Goal: Transaction & Acquisition: Purchase product/service

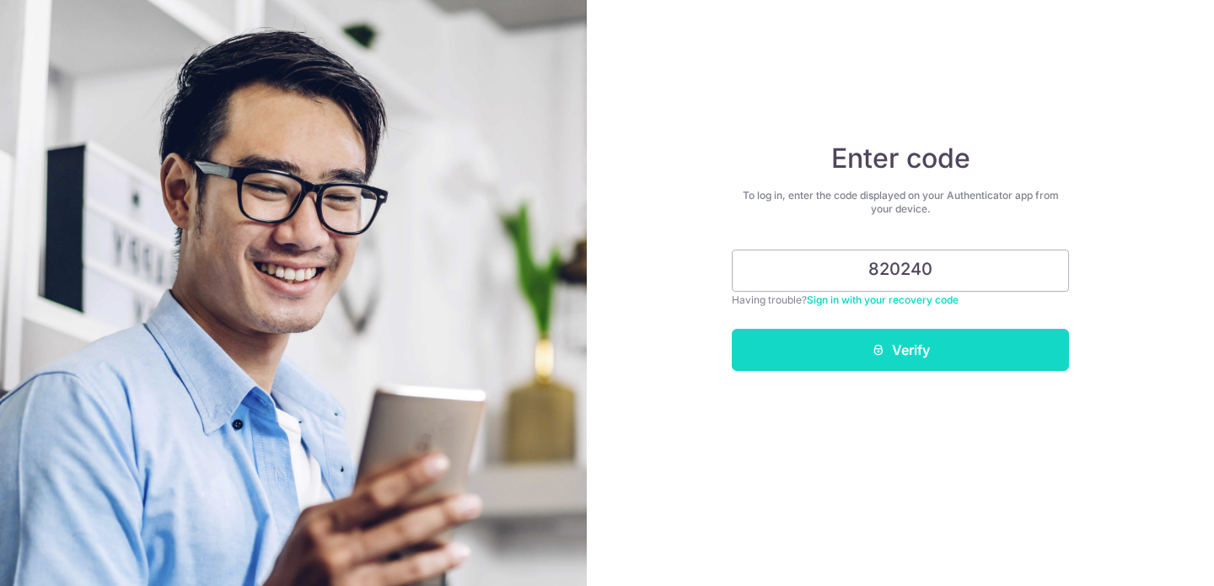
type input "820240"
click at [928, 364] on button "Verify" at bounding box center [900, 350] width 337 height 42
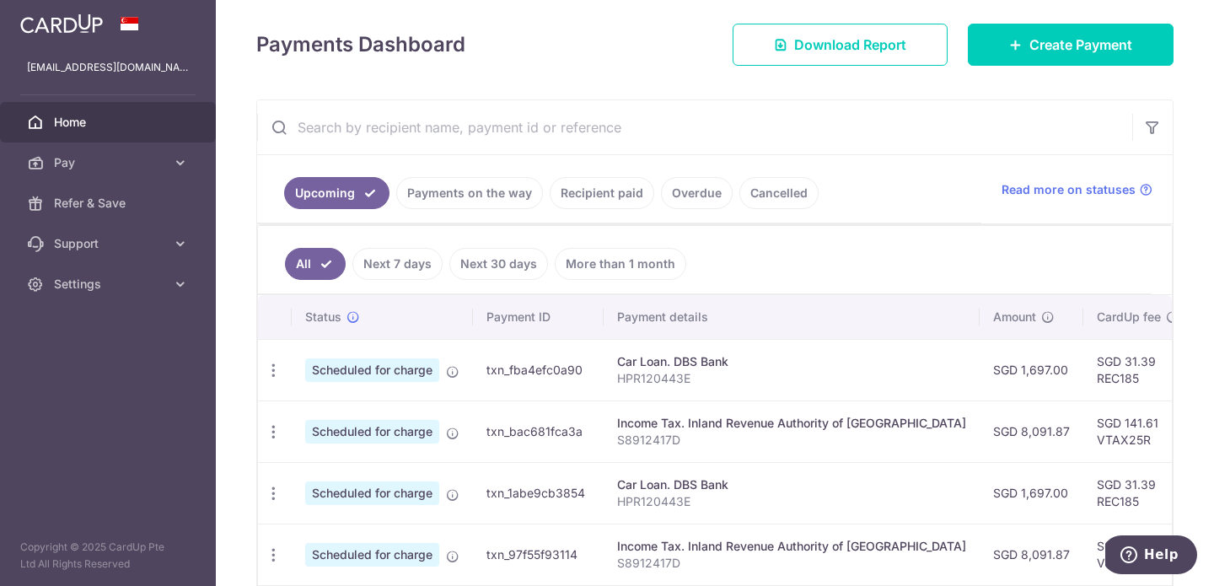
scroll to position [233, 0]
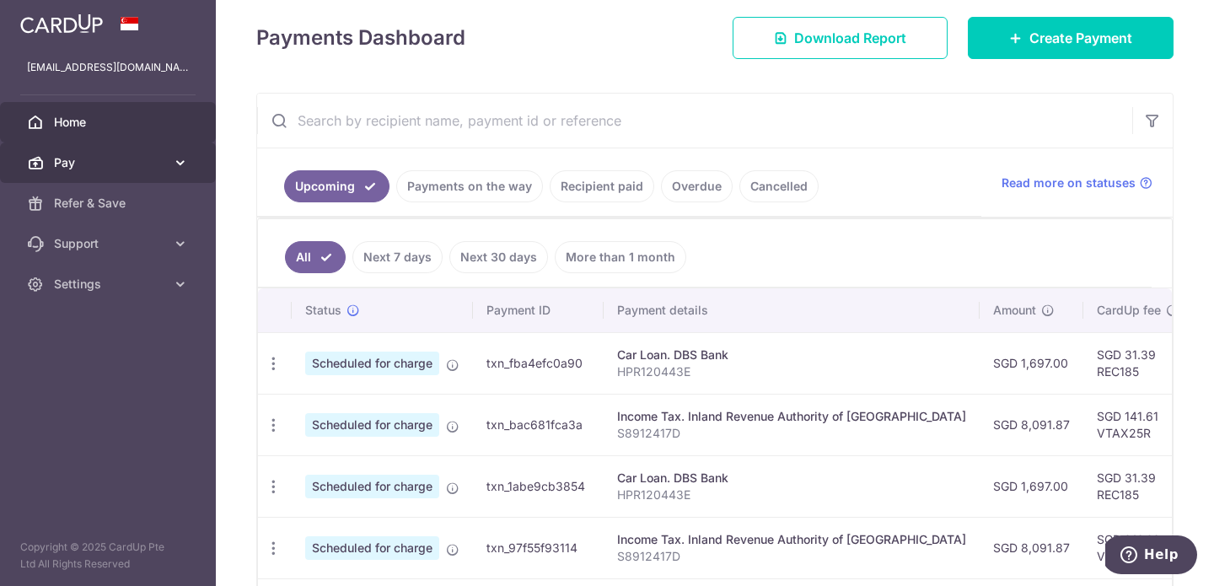
click at [148, 167] on span "Pay" at bounding box center [109, 162] width 111 height 17
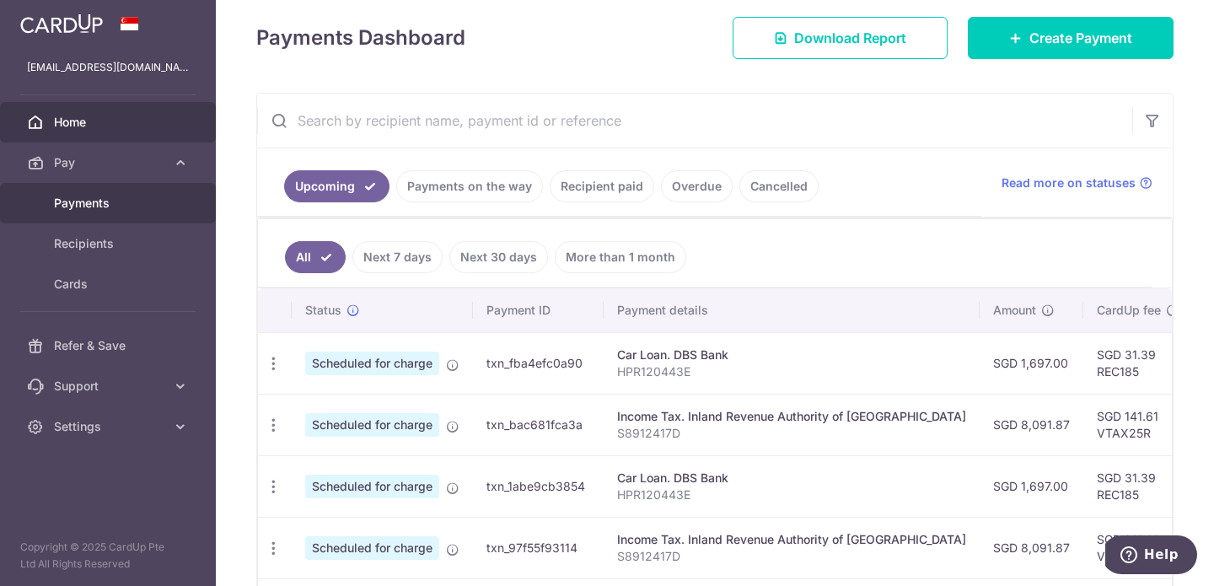
click at [137, 207] on span "Payments" at bounding box center [109, 203] width 111 height 17
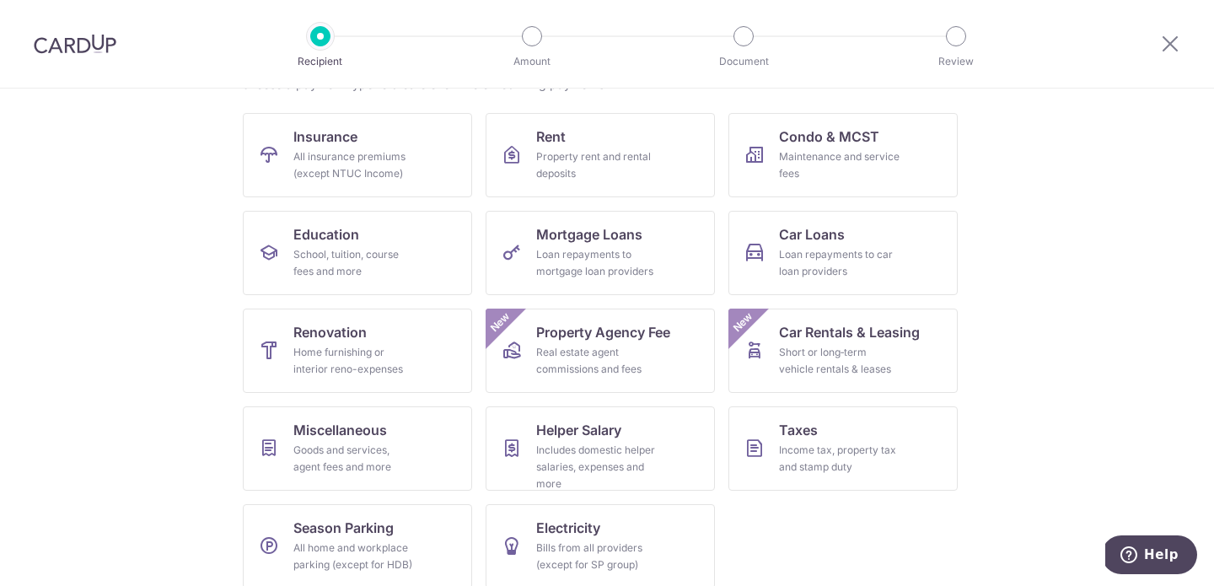
scroll to position [169, 0]
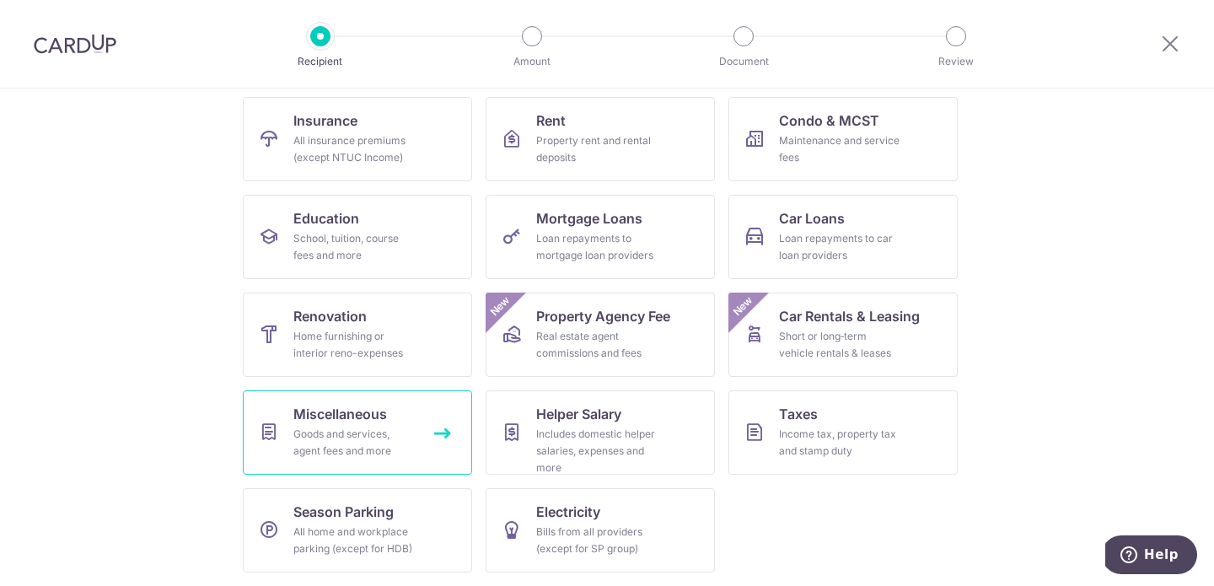
click at [385, 438] on div "Goods and services, agent fees and more" at bounding box center [353, 443] width 121 height 34
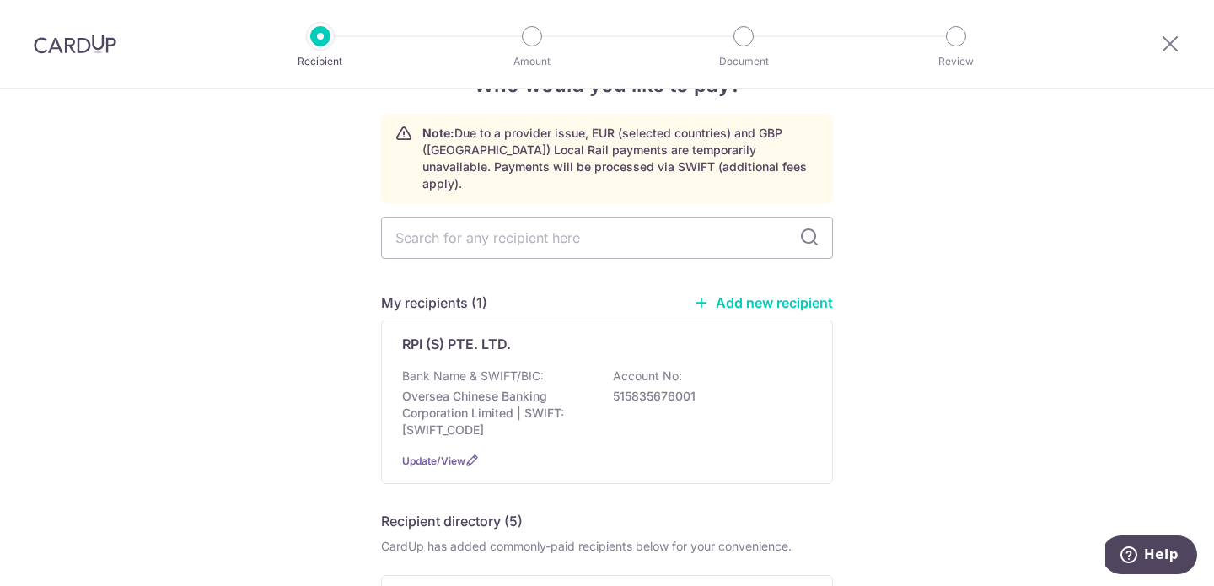
scroll to position [77, 0]
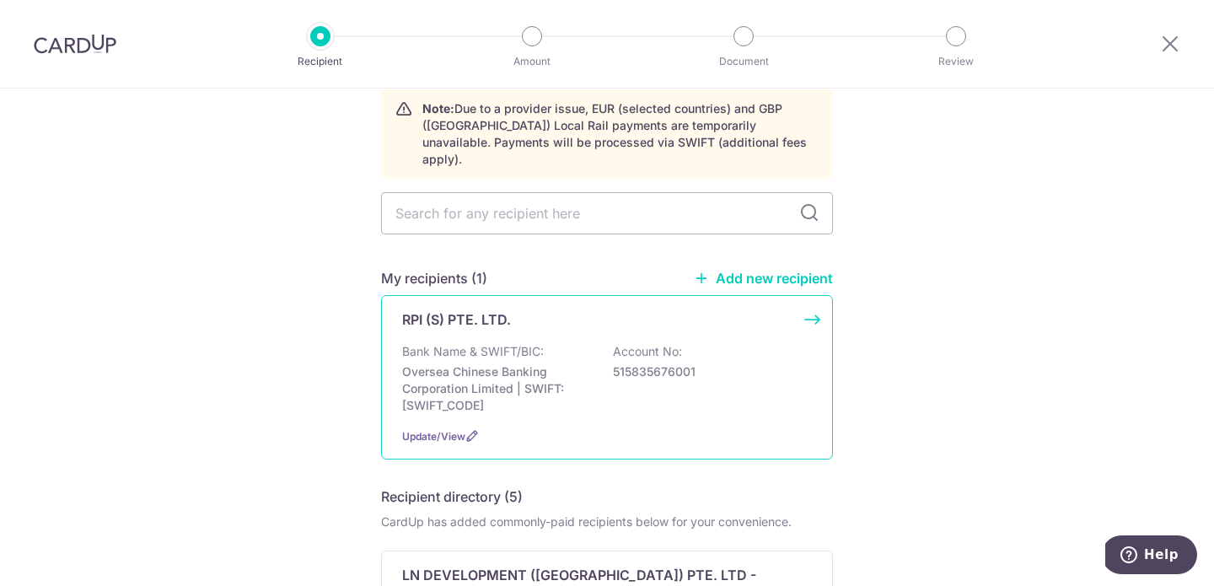
click at [571, 363] on p "Oversea Chinese Banking Corporation Limited | SWIFT: OCBCSGSGXXX" at bounding box center [496, 388] width 189 height 51
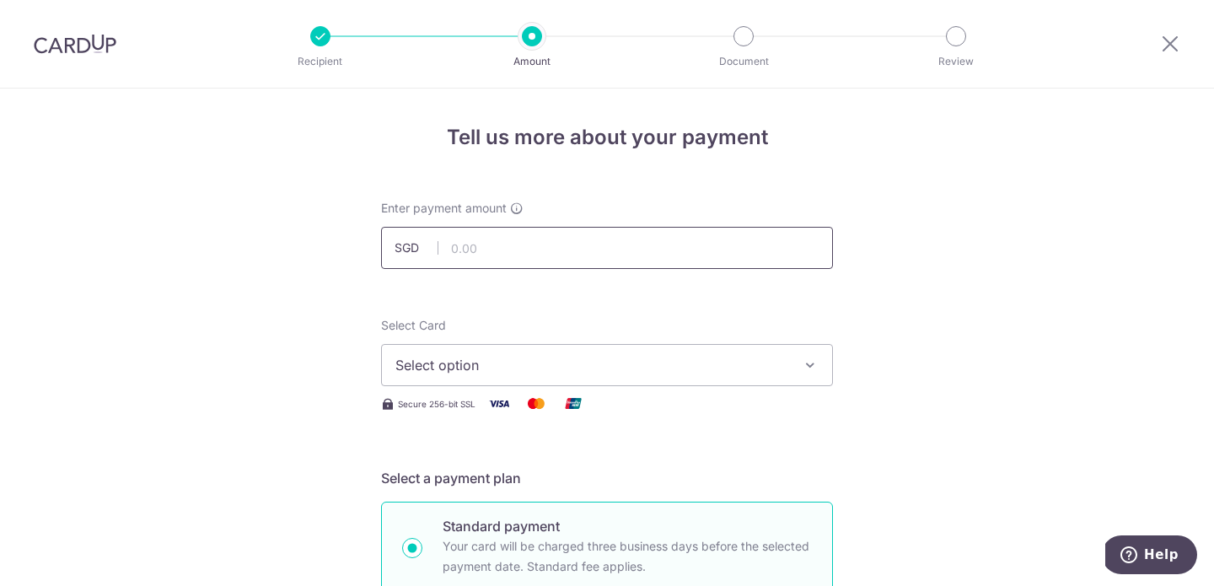
click at [688, 244] on input "text" at bounding box center [607, 248] width 452 height 42
type input "3,691.70"
click at [683, 380] on button "Select option" at bounding box center [607, 365] width 452 height 42
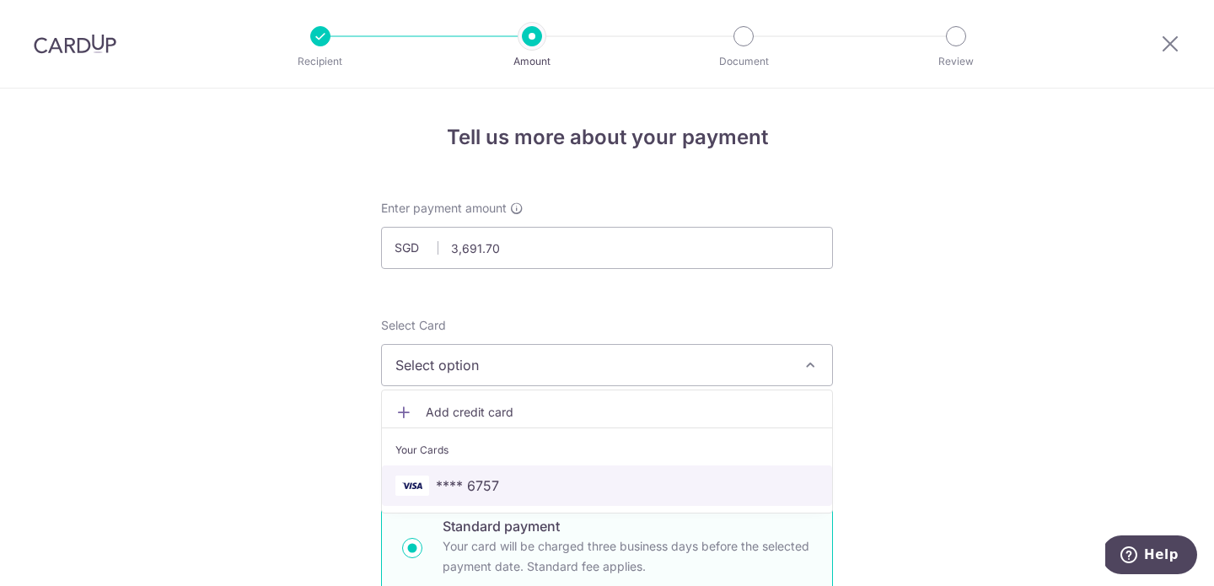
click at [635, 481] on span "**** 6757" at bounding box center [606, 486] width 423 height 20
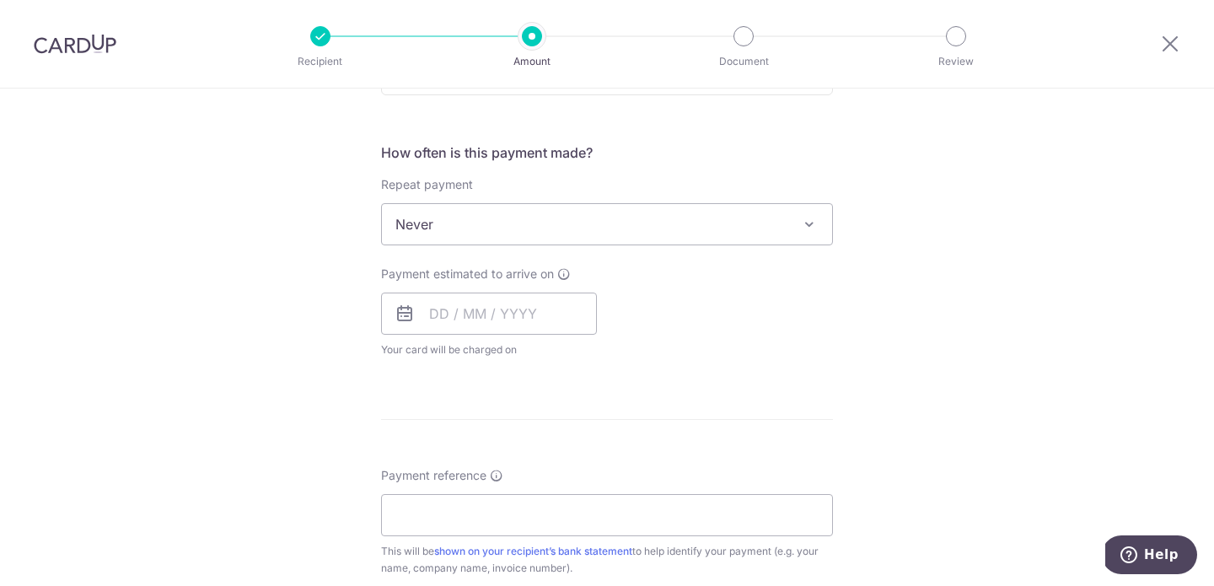
scroll to position [627, 0]
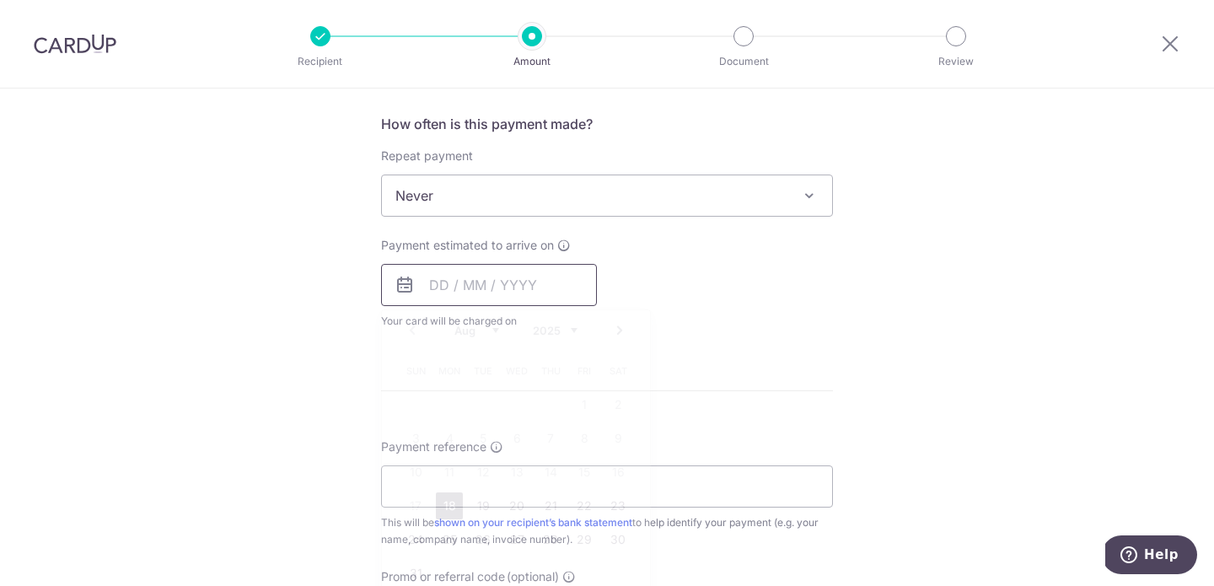
click at [440, 284] on input "text" at bounding box center [489, 285] width 216 height 42
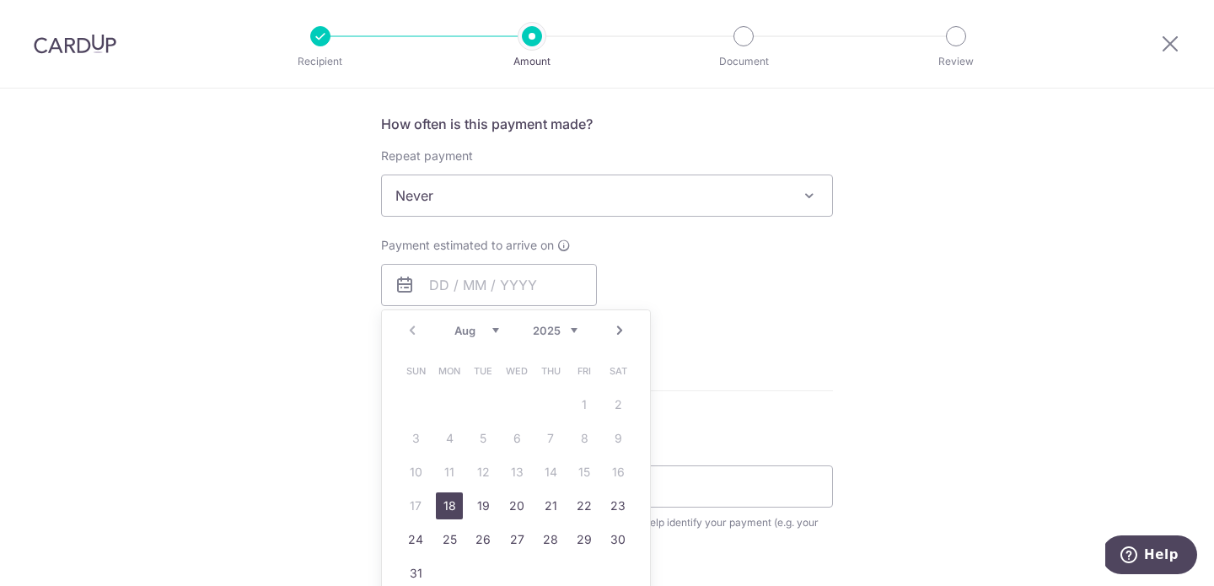
click at [692, 250] on div "Payment estimated to arrive on Prev Next Aug Sep Oct Nov Dec 2025 2026 2027 202…" at bounding box center [607, 283] width 472 height 93
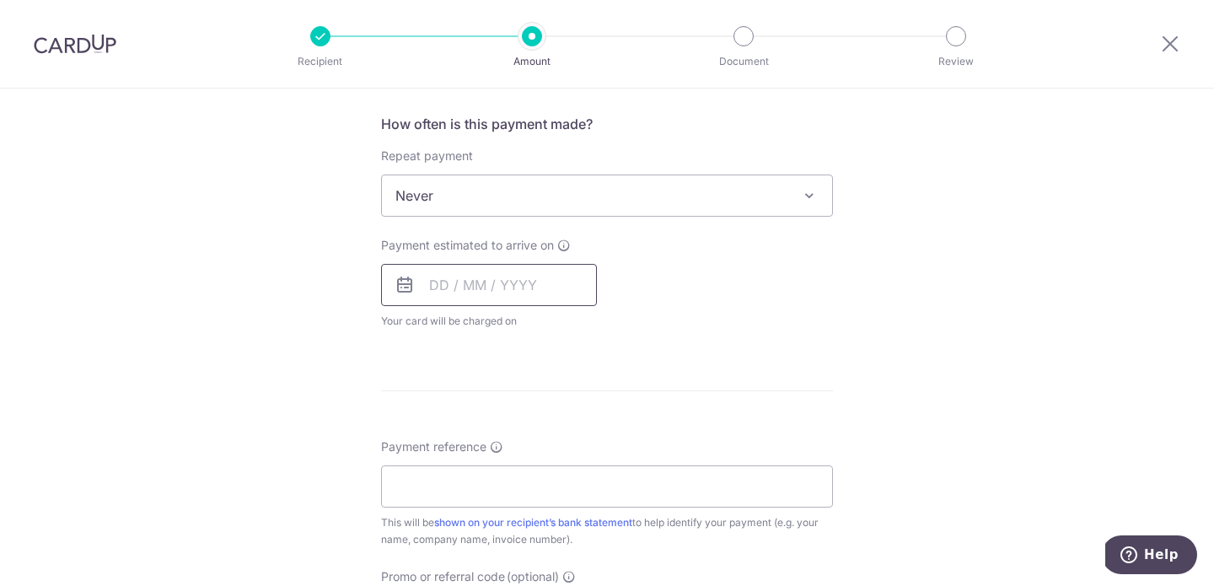
click at [564, 278] on input "text" at bounding box center [489, 285] width 216 height 42
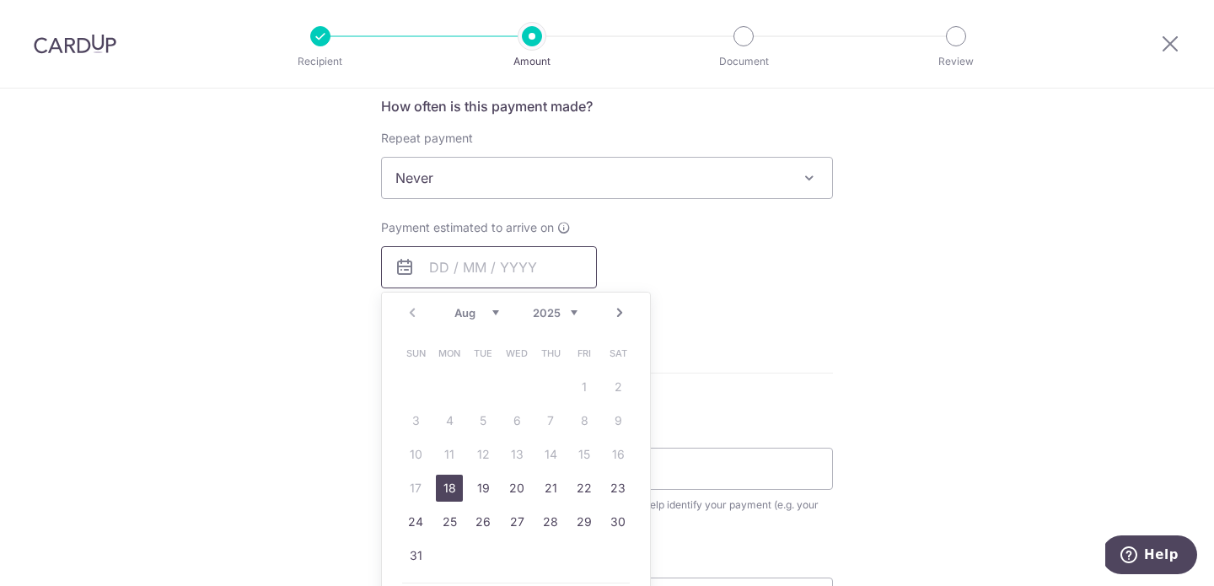
scroll to position [632, 0]
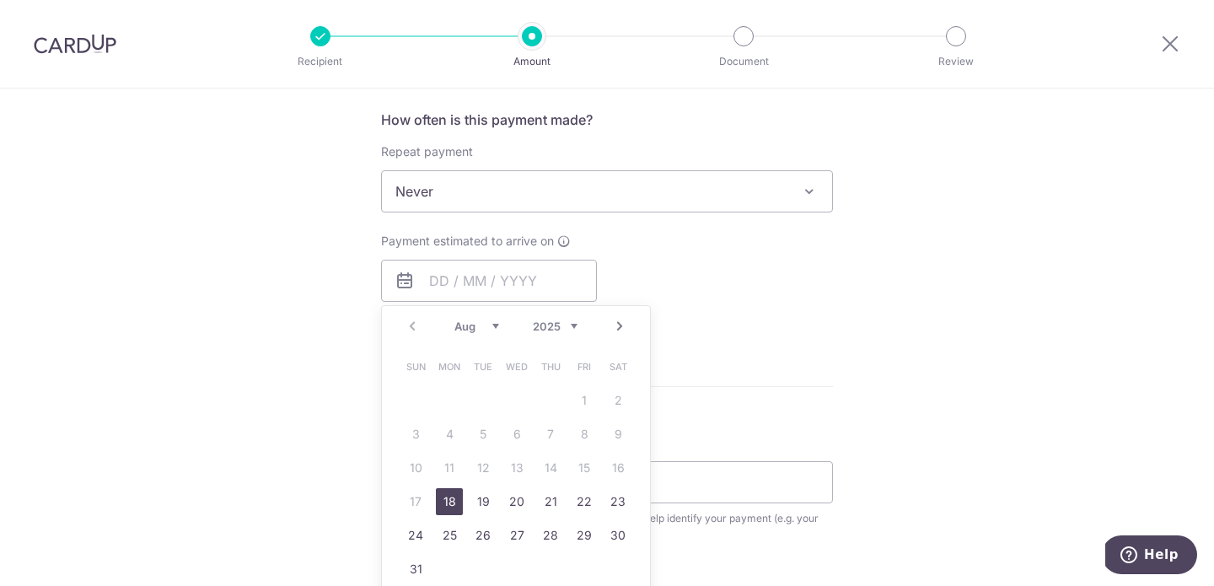
click at [450, 499] on link "18" at bounding box center [449, 501] width 27 height 27
type input "[DATE]"
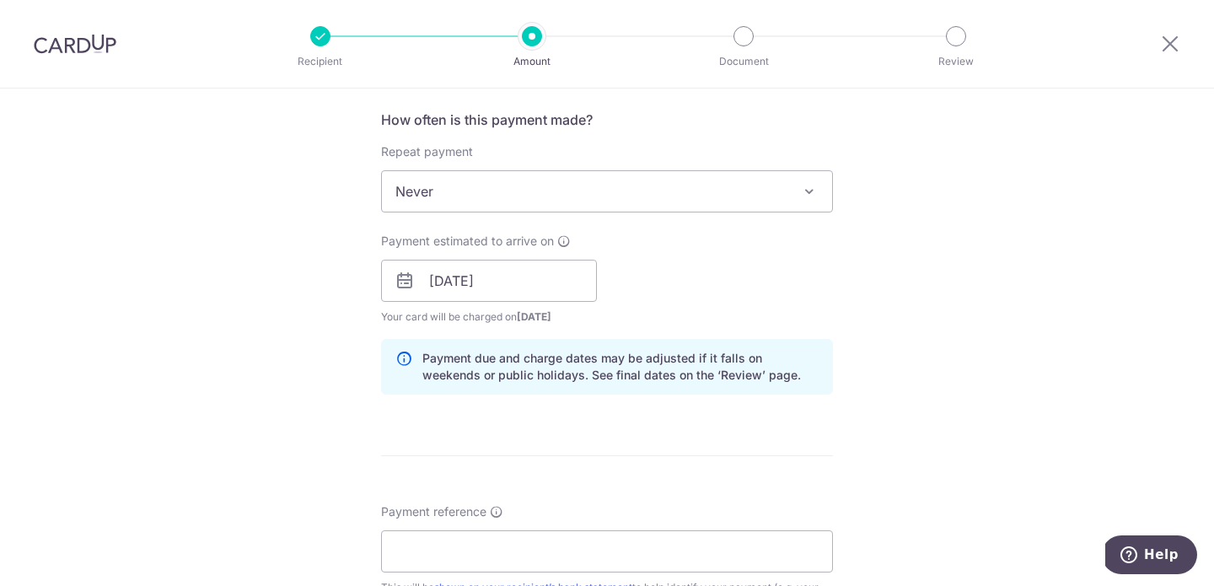
click at [908, 319] on div "Tell us more about your payment Enter payment amount SGD 3,691.70 3691.70 Selec…" at bounding box center [607, 254] width 1214 height 1595
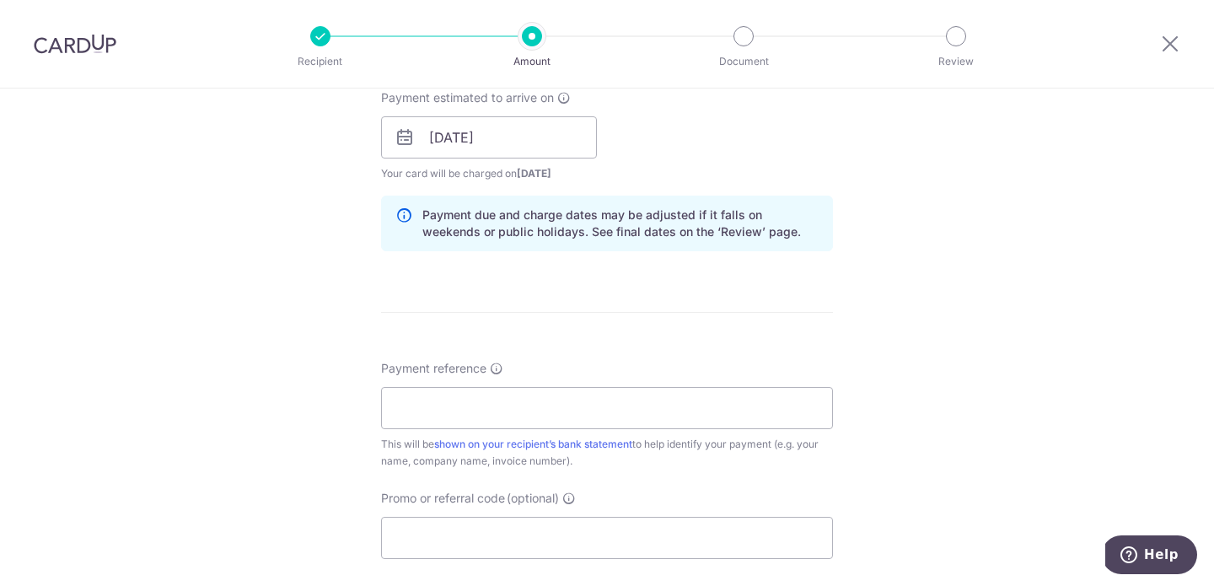
scroll to position [818, 0]
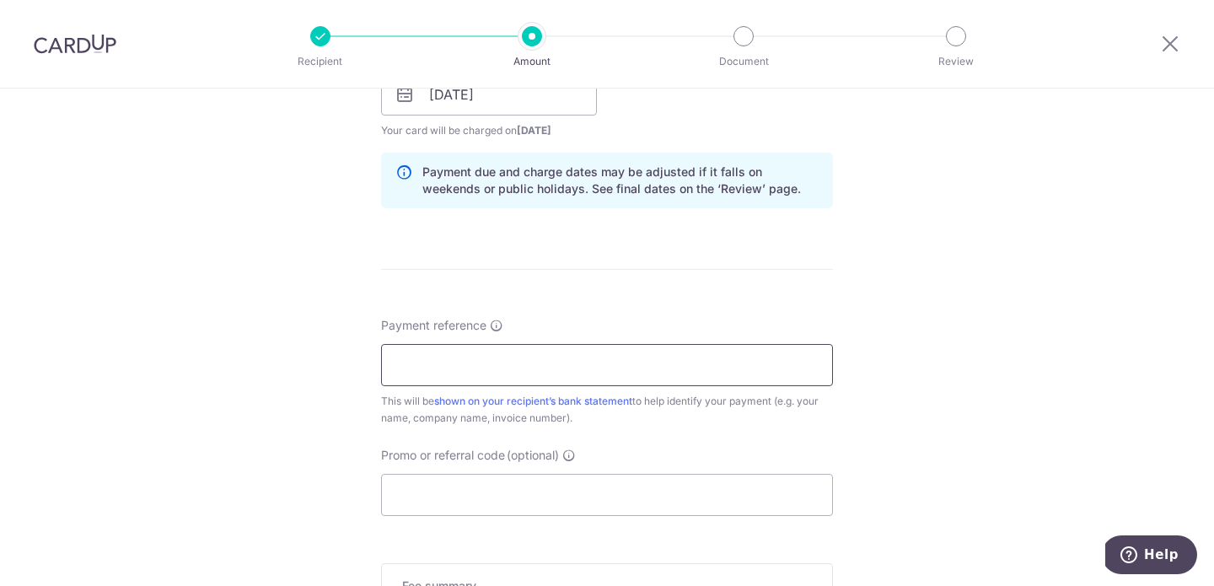
click at [648, 367] on input "Payment reference" at bounding box center [607, 365] width 452 height 42
type input "INV28914"
click at [853, 432] on div "Tell us more about your payment Enter payment amount SGD 3,691.70 3691.70 Selec…" at bounding box center [607, 68] width 1214 height 1595
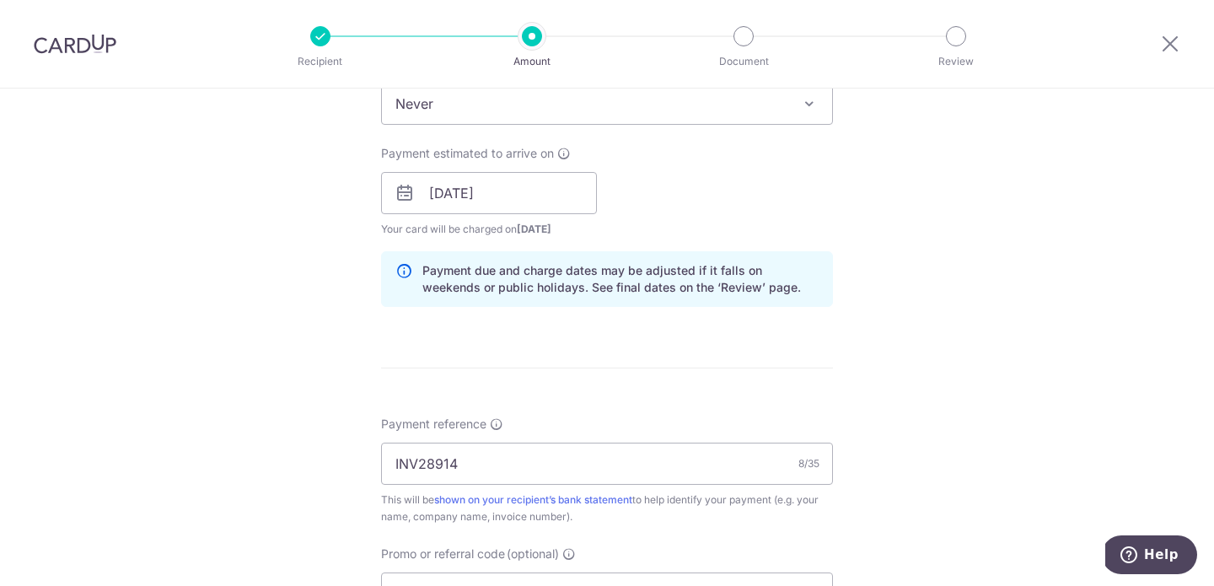
scroll to position [874, 0]
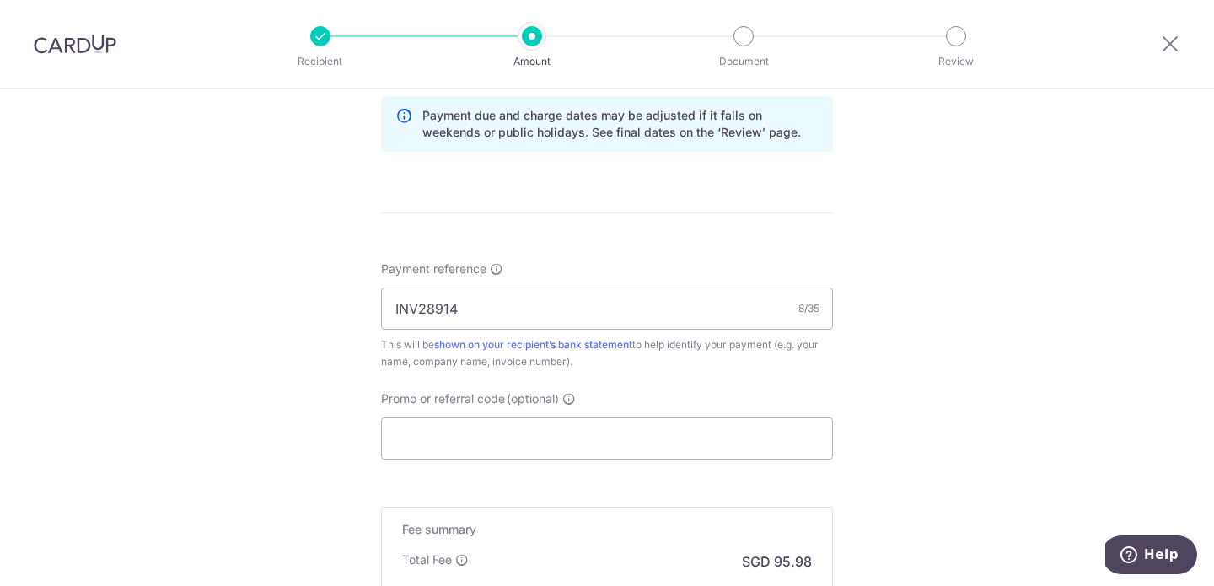
click at [608, 402] on div "Promo or referral code (optional) The discounted fee will be shown on the revie…" at bounding box center [607, 424] width 452 height 69
click at [608, 406] on div "Promo or referral code (optional) The discounted fee will be shown on the revie…" at bounding box center [607, 424] width 452 height 69
click at [609, 428] on input "Promo or referral code (optional)" at bounding box center [607, 438] width 452 height 42
paste input "BOFF185"
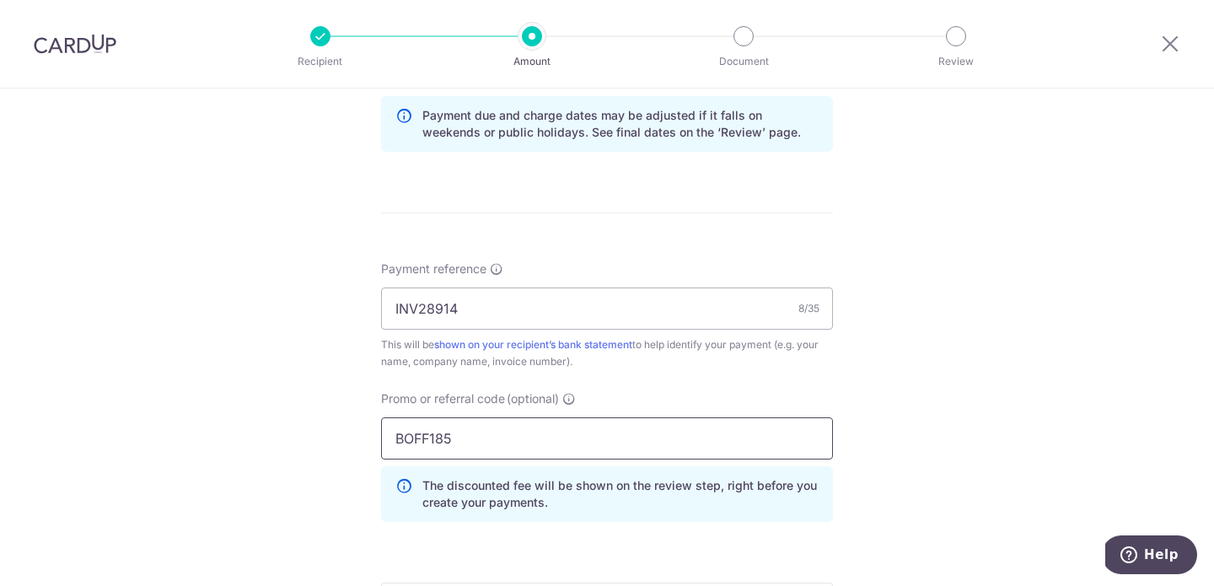
type input "BOFF185"
click at [880, 381] on div "Tell us more about your payment Enter payment amount SGD 3,691.70 3691.70 Selec…" at bounding box center [607, 49] width 1214 height 1670
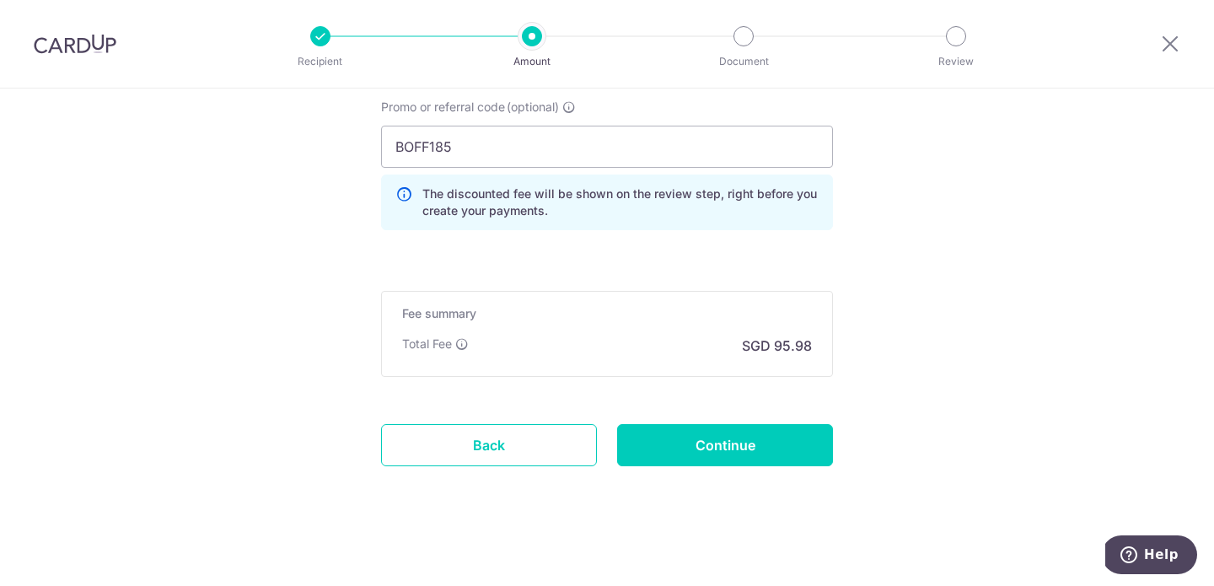
scroll to position [1173, 0]
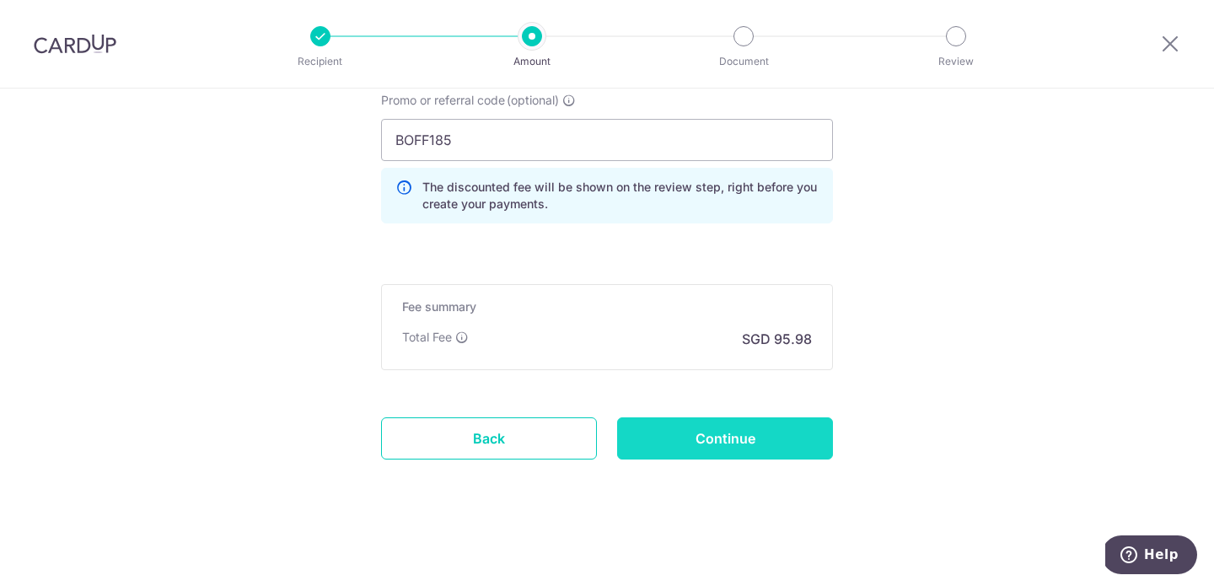
click at [784, 432] on input "Continue" at bounding box center [725, 438] width 216 height 42
type input "Create Schedule"
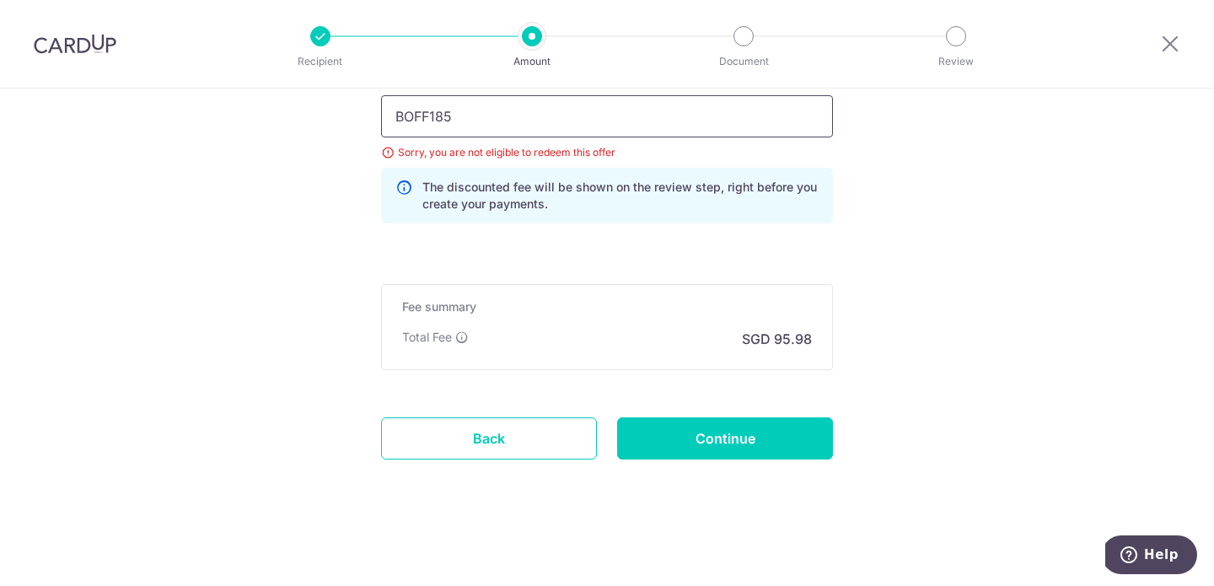
click at [608, 128] on input "BOFF185" at bounding box center [607, 116] width 452 height 42
paste input "OFF22"
type input "OFF225"
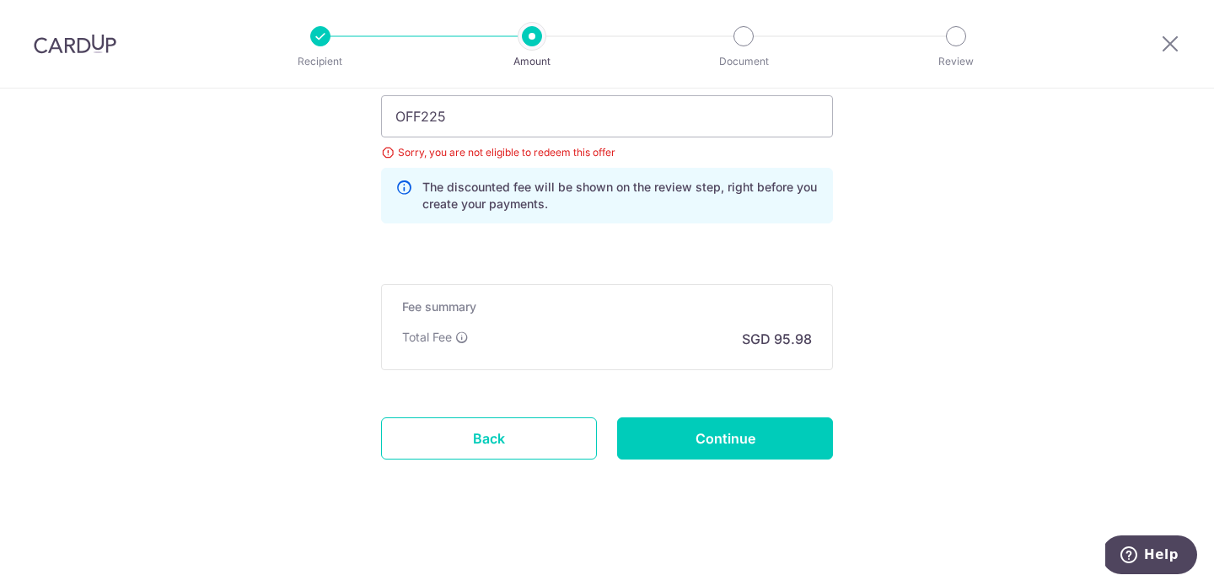
click at [725, 449] on input "Continue" at bounding box center [725, 438] width 216 height 42
type input "Update Schedule"
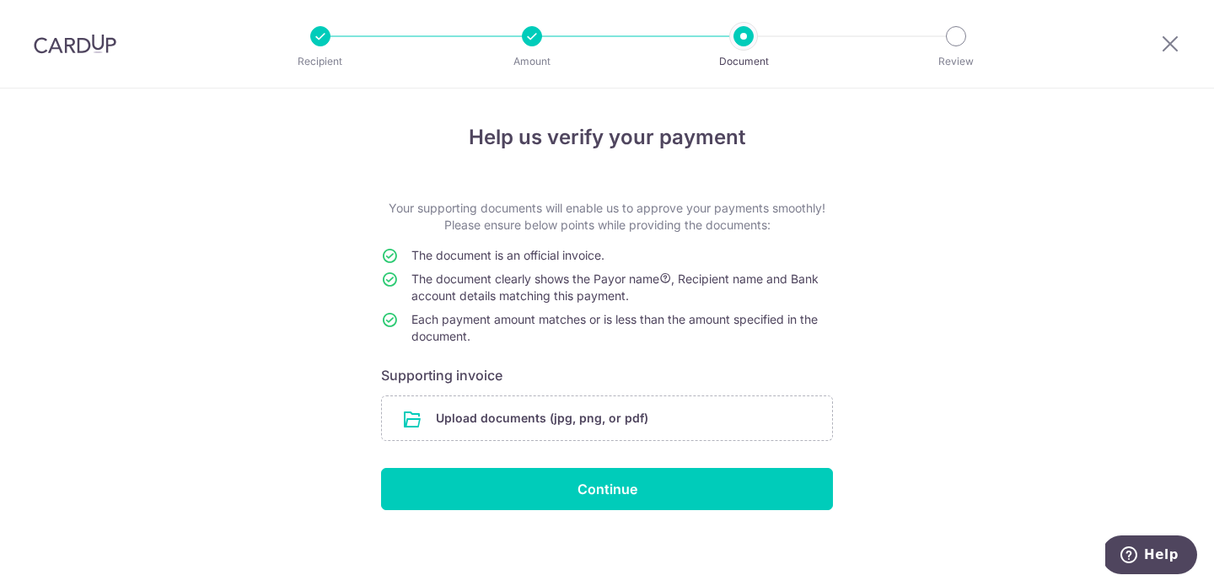
click at [896, 267] on div "Help us verify your payment Your supporting documents will enable us to approve…" at bounding box center [607, 339] width 1214 height 501
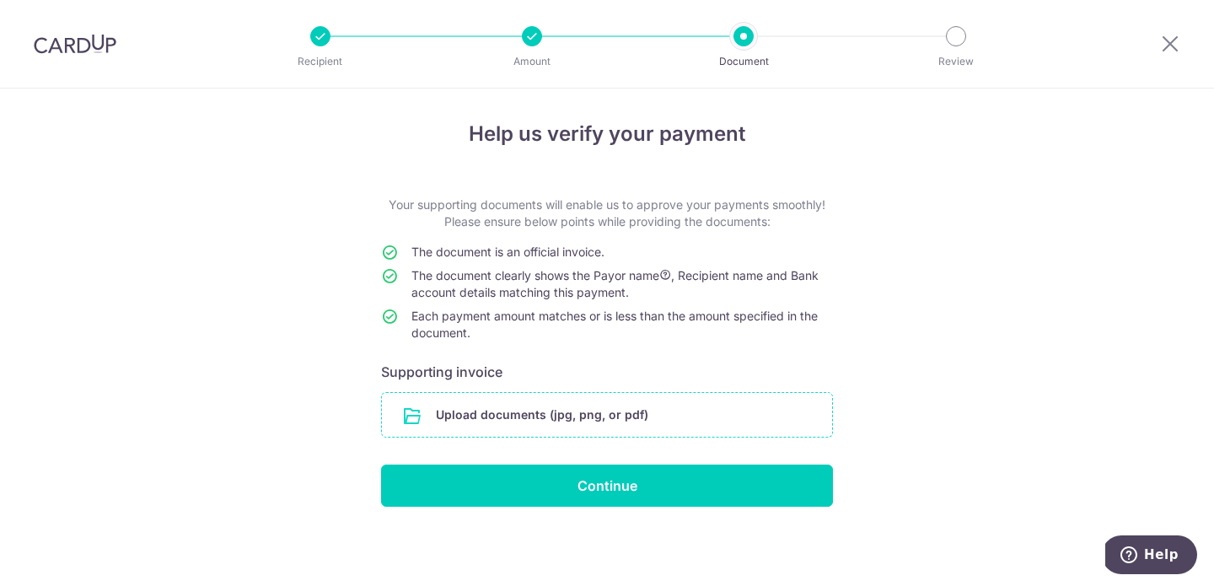
click at [587, 421] on input "file" at bounding box center [607, 415] width 450 height 44
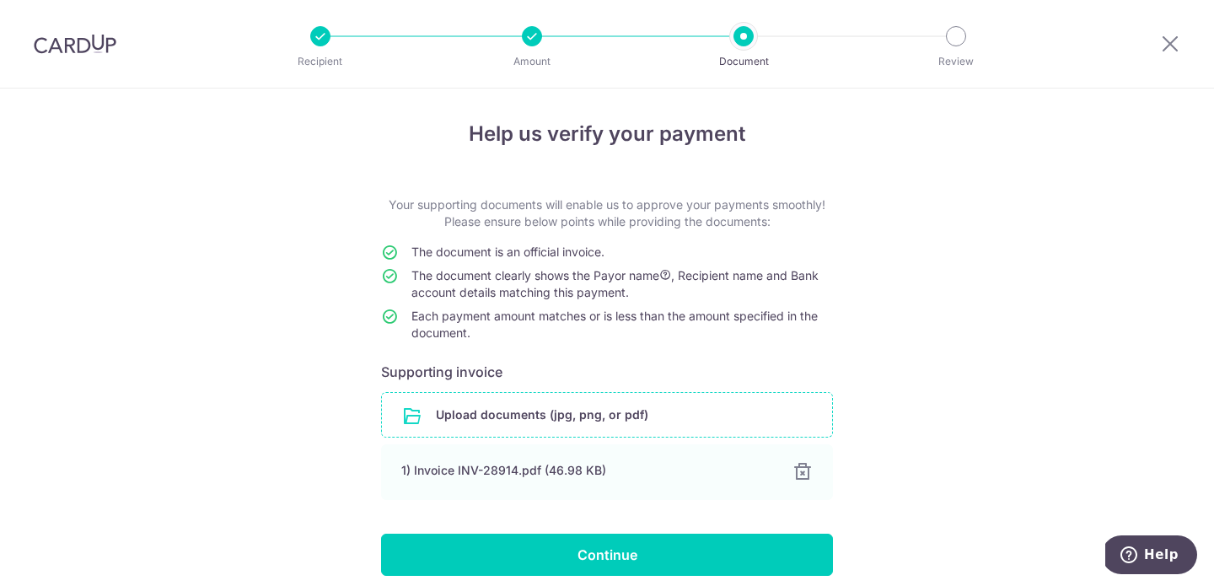
scroll to position [73, 0]
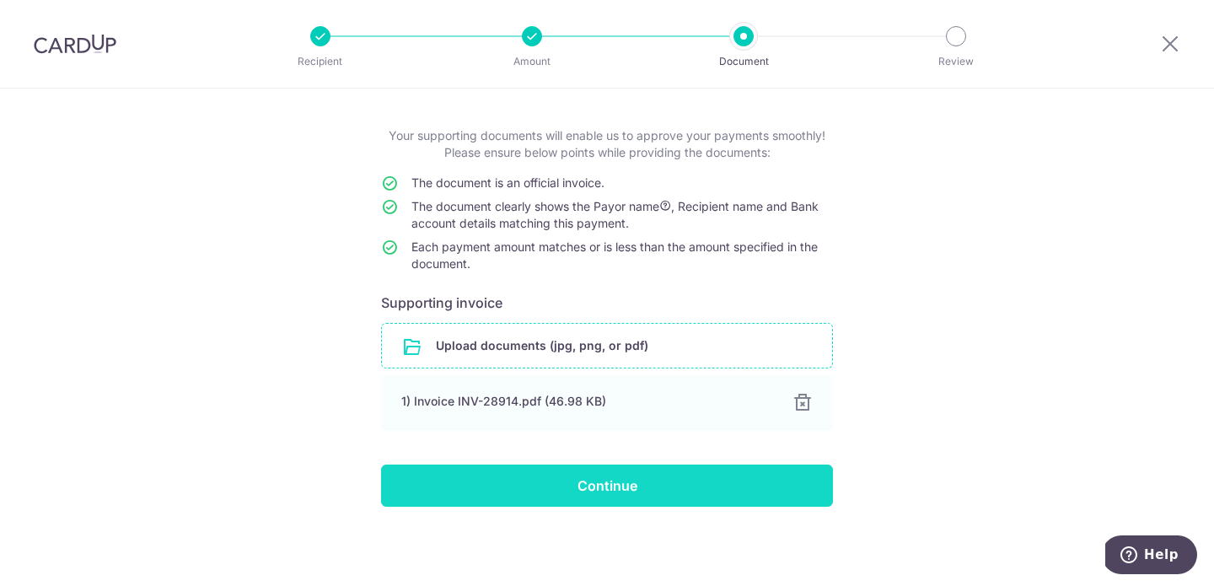
click at [600, 481] on input "Continue" at bounding box center [607, 486] width 452 height 42
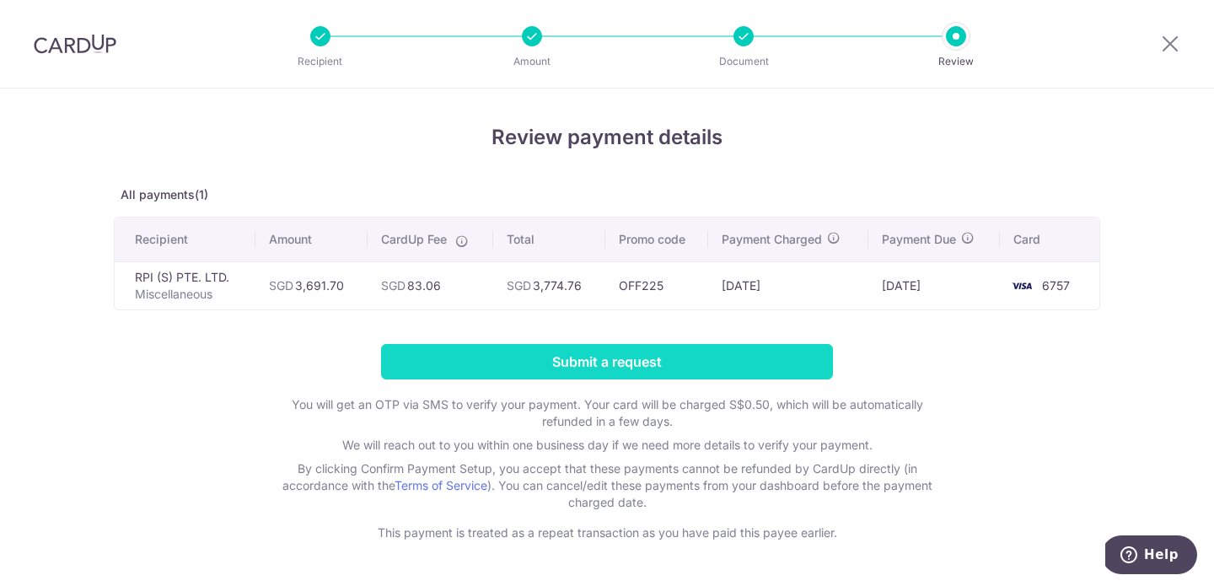
click at [687, 369] on input "Submit a request" at bounding box center [607, 361] width 452 height 35
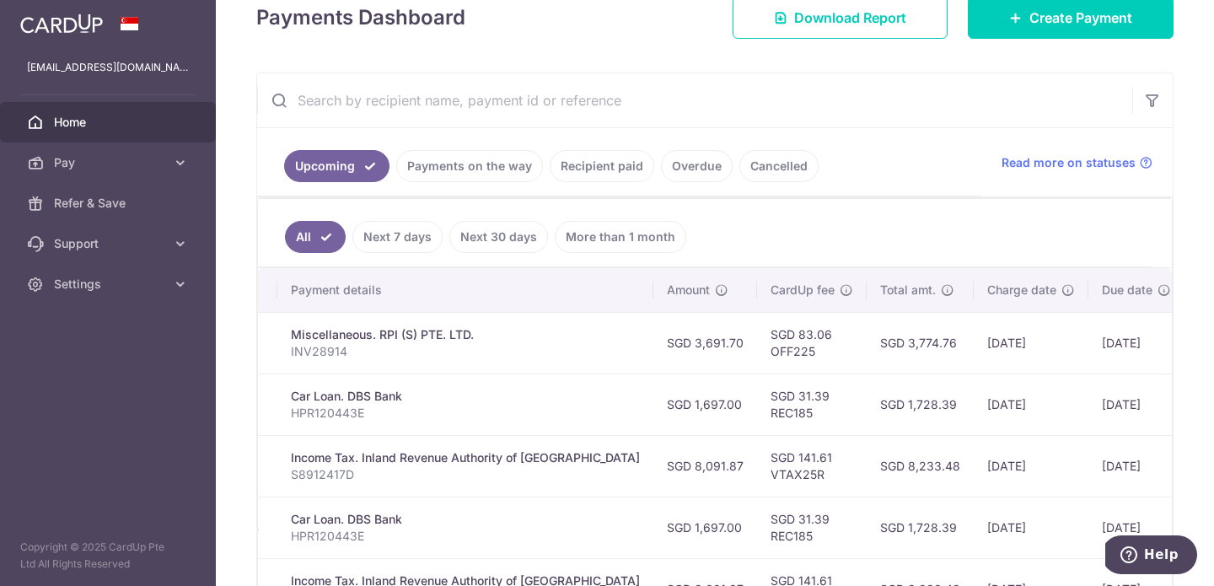
scroll to position [0, 396]
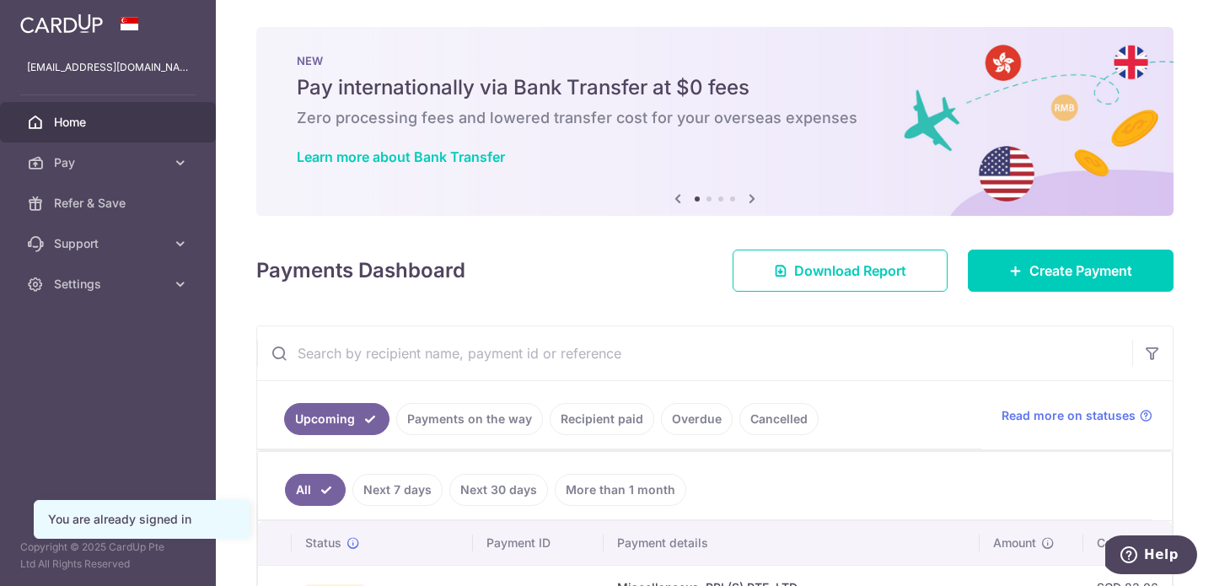
click at [756, 197] on icon at bounding box center [752, 198] width 20 height 21
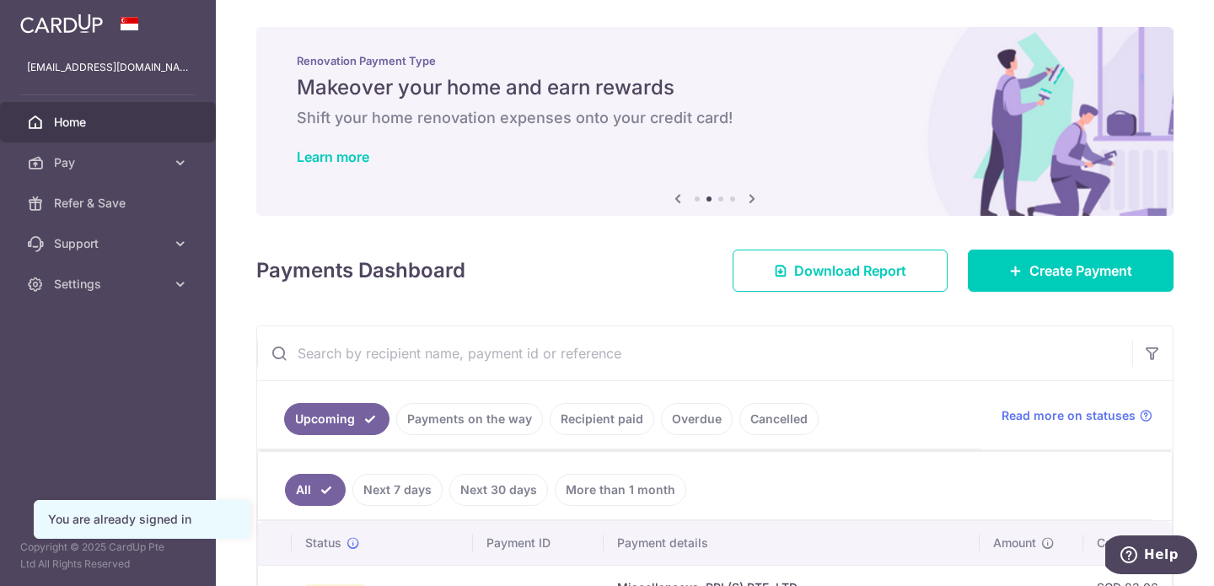
click at [756, 197] on icon at bounding box center [752, 198] width 20 height 21
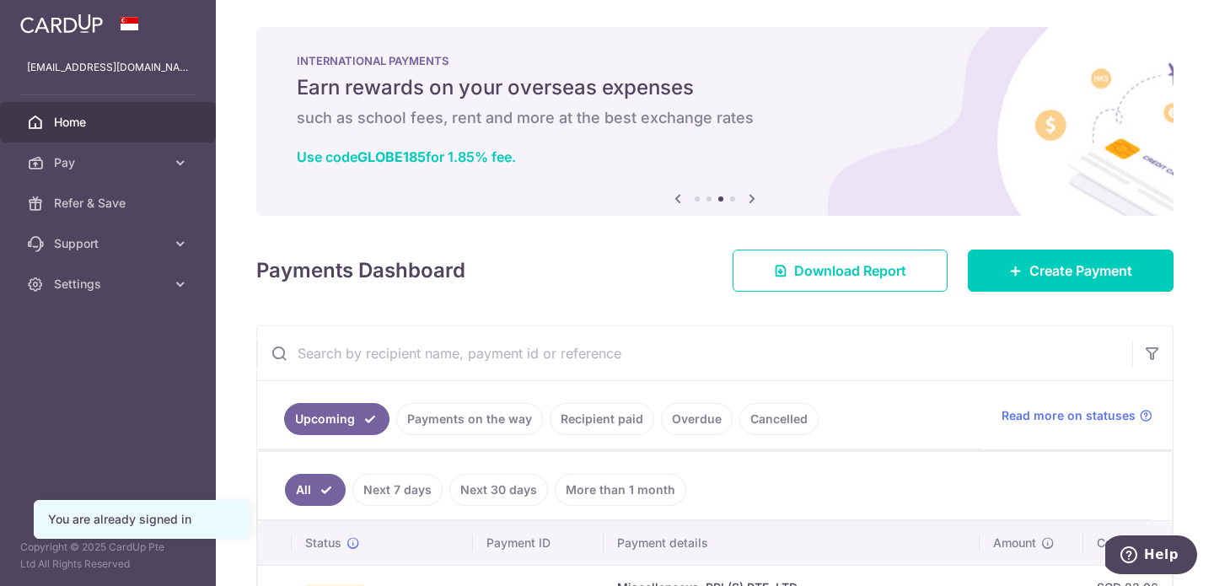
click at [756, 197] on icon at bounding box center [752, 198] width 20 height 21
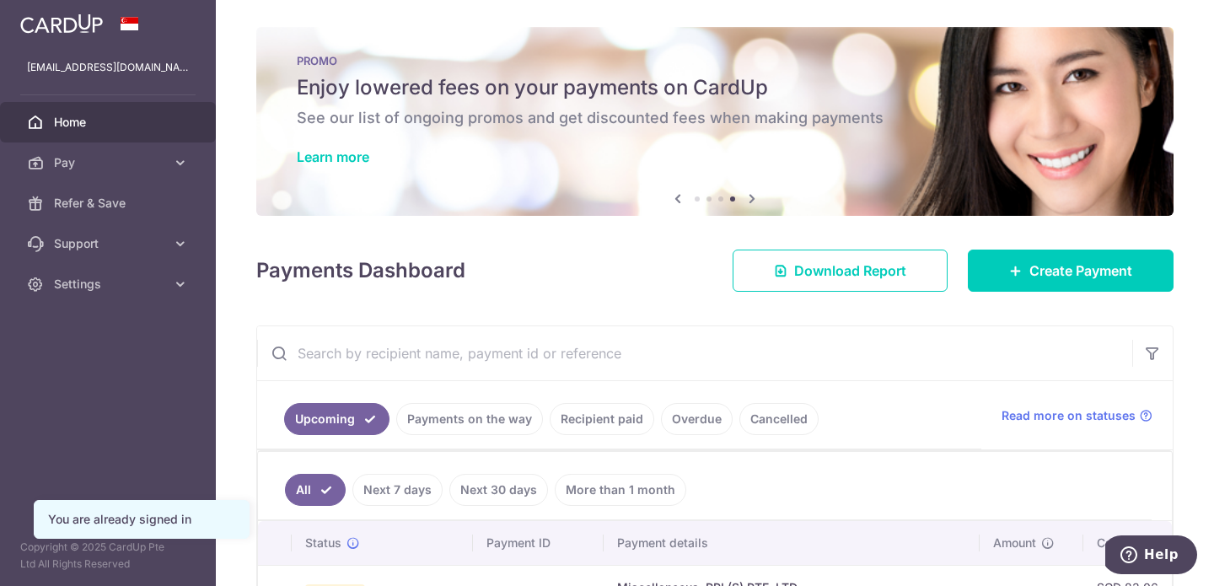
click at [568, 70] on div "PROMO Enjoy lowered fees on your payments on CardUp See our list of ongoing pro…" at bounding box center [714, 111] width 917 height 169
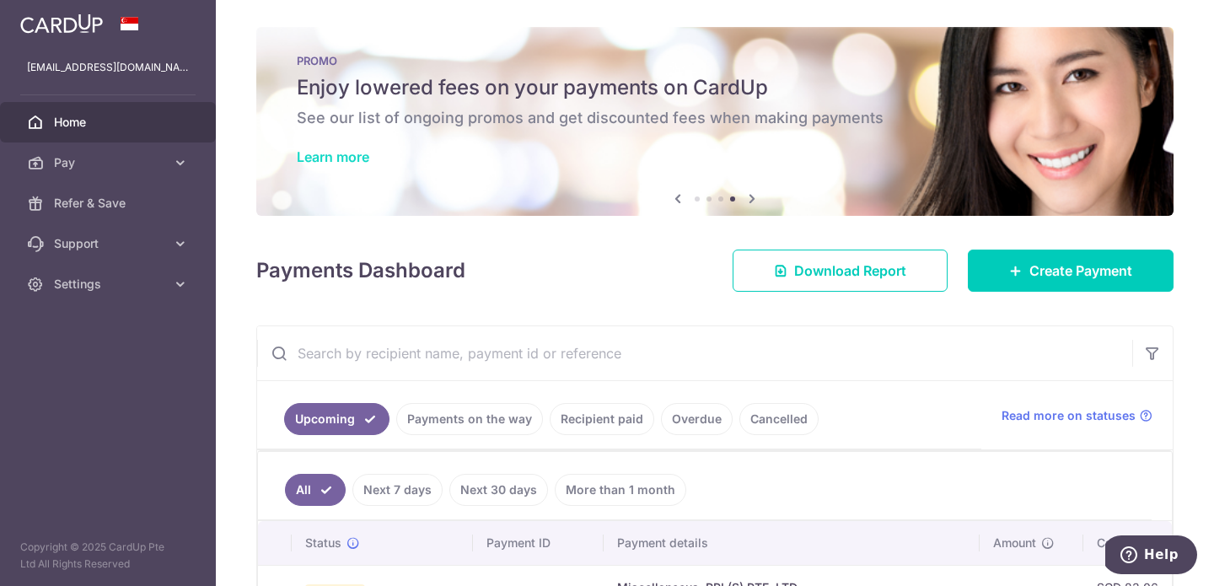
click at [335, 155] on link "Learn more" at bounding box center [333, 156] width 73 height 17
